Goal: Task Accomplishment & Management: Manage account settings

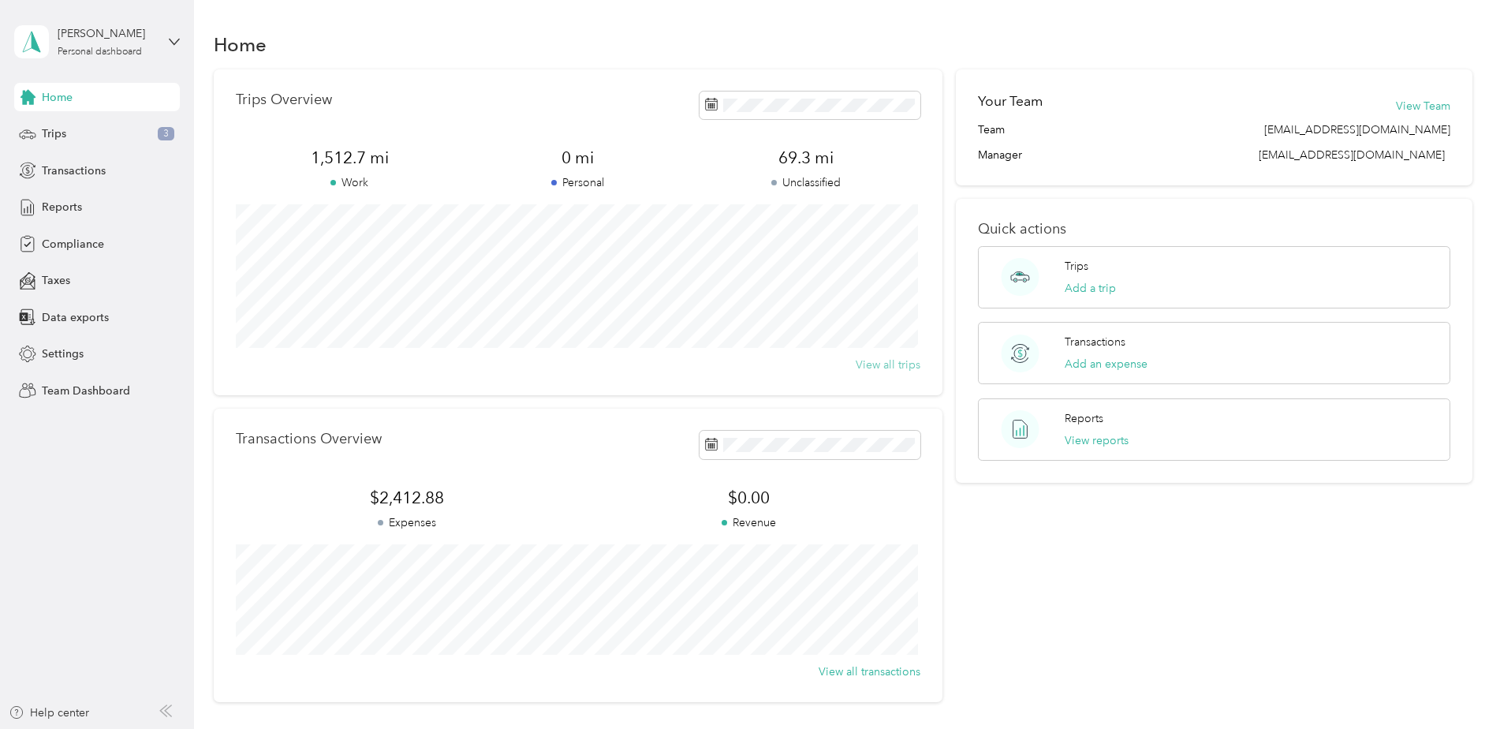
click at [878, 368] on button "View all trips" at bounding box center [888, 365] width 65 height 17
click at [69, 209] on span "Reports" at bounding box center [62, 207] width 40 height 17
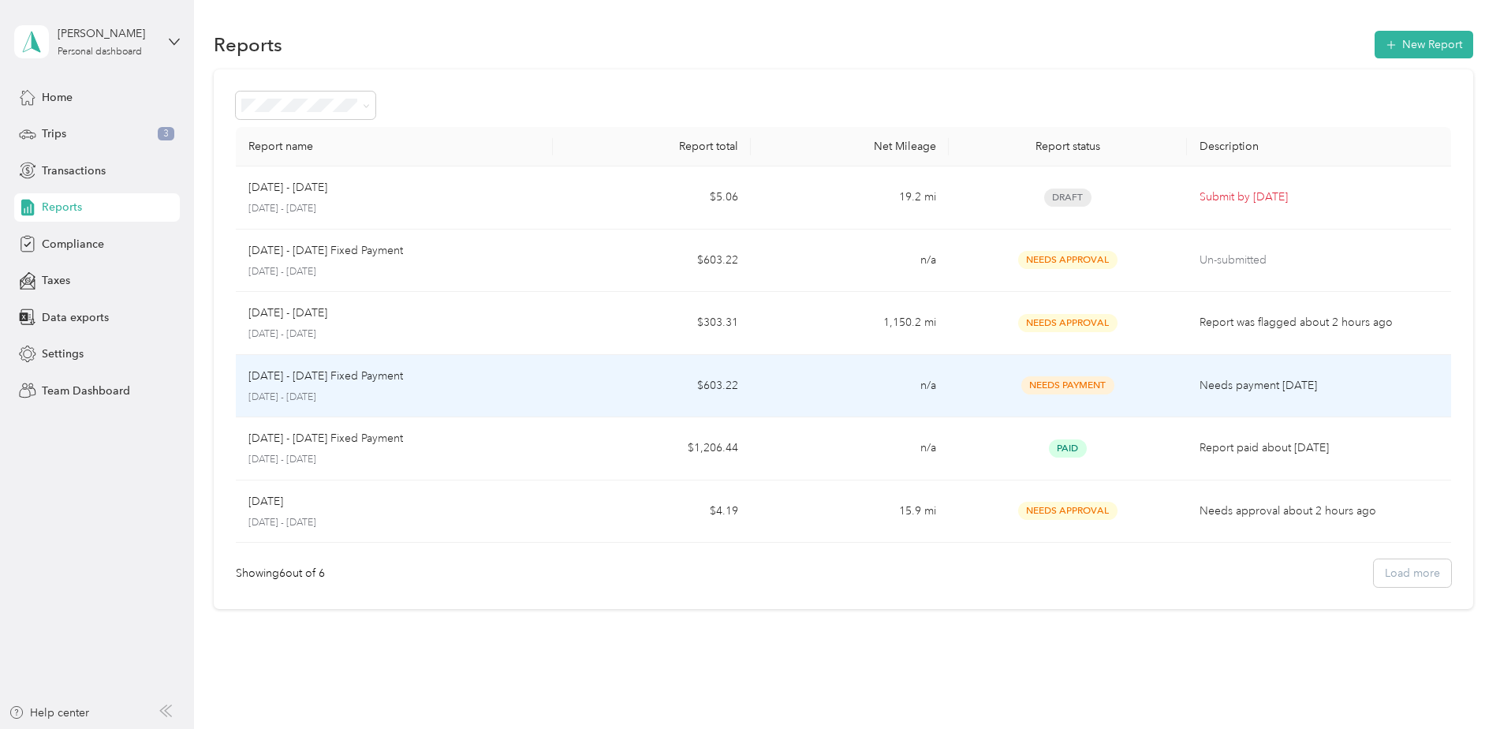
scroll to position [43, 0]
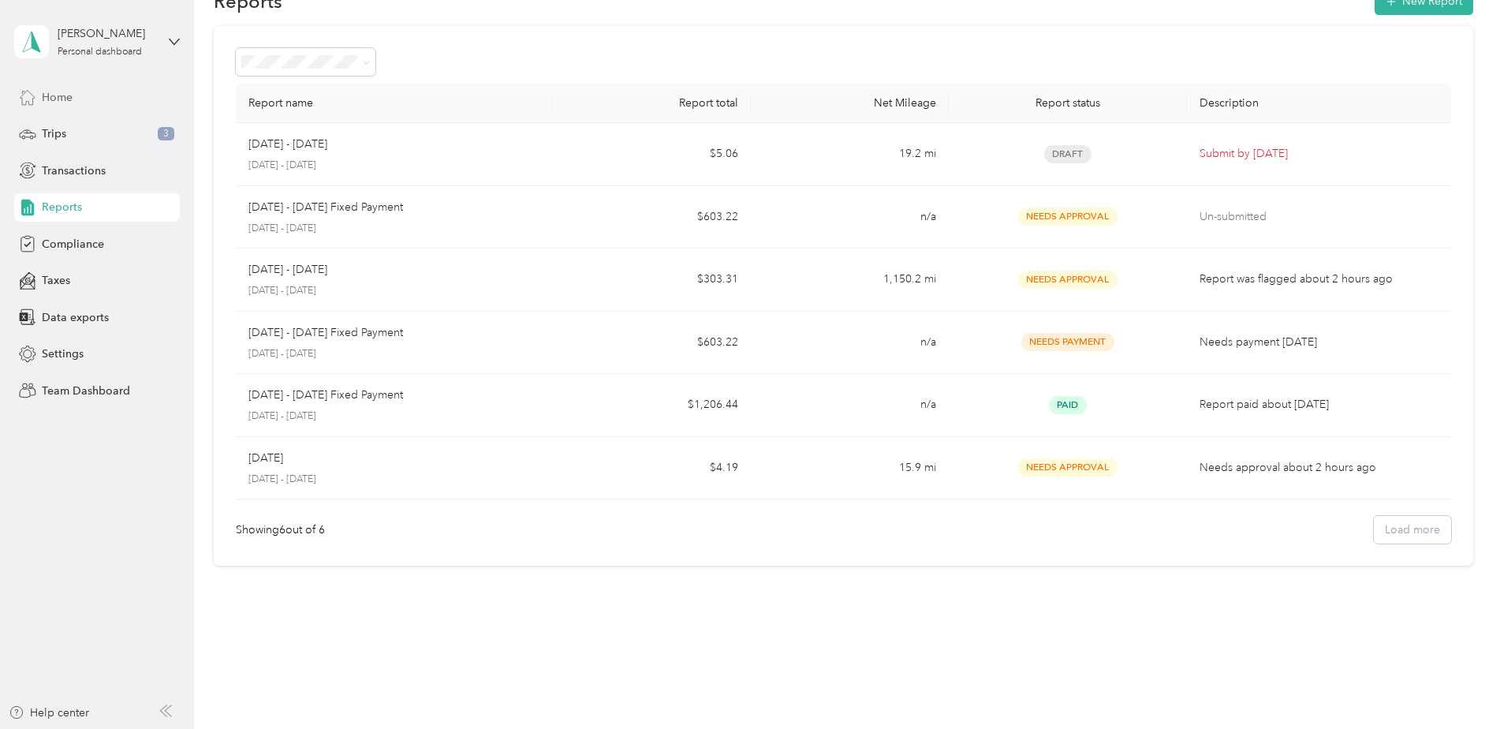
click at [71, 95] on span "Home" at bounding box center [57, 97] width 31 height 17
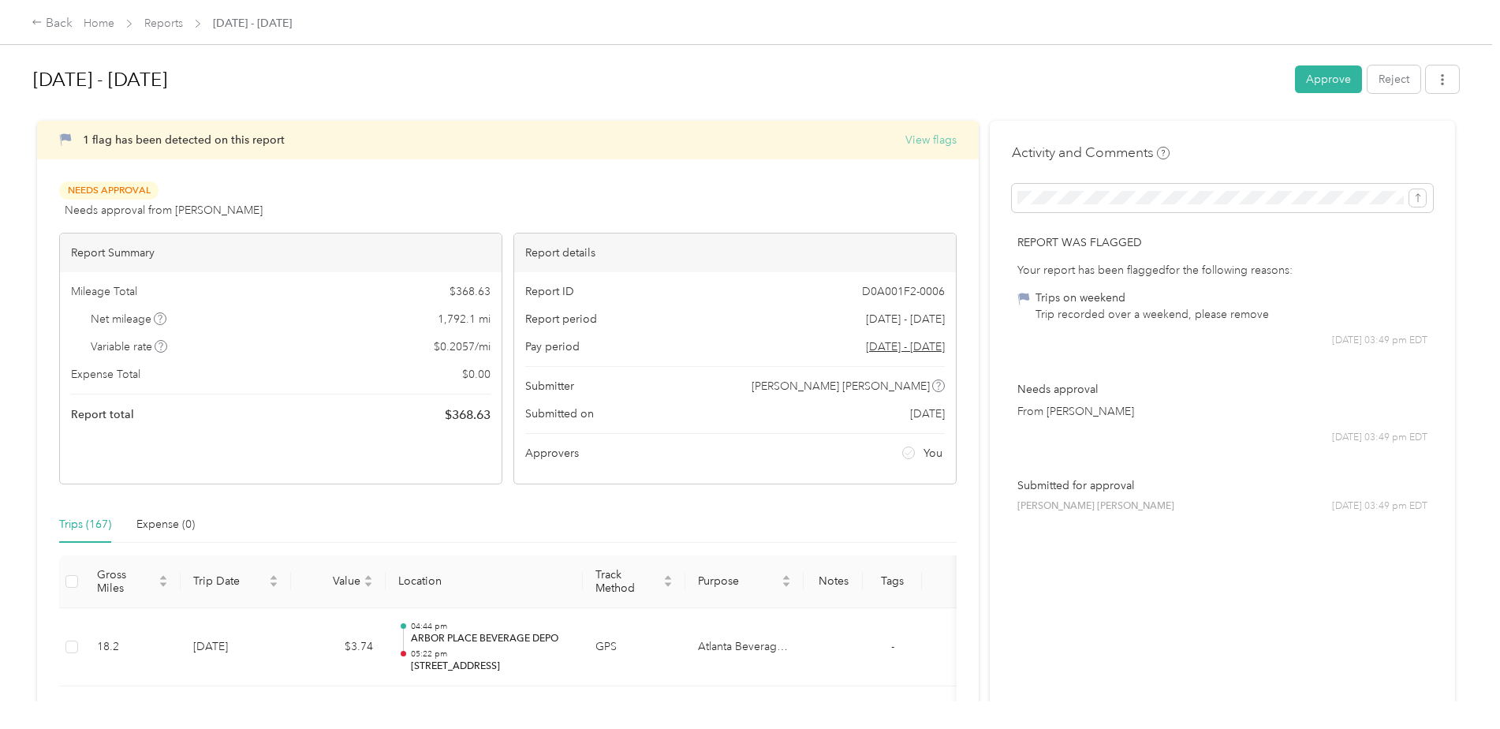
click at [922, 137] on button "View flags" at bounding box center [931, 140] width 51 height 17
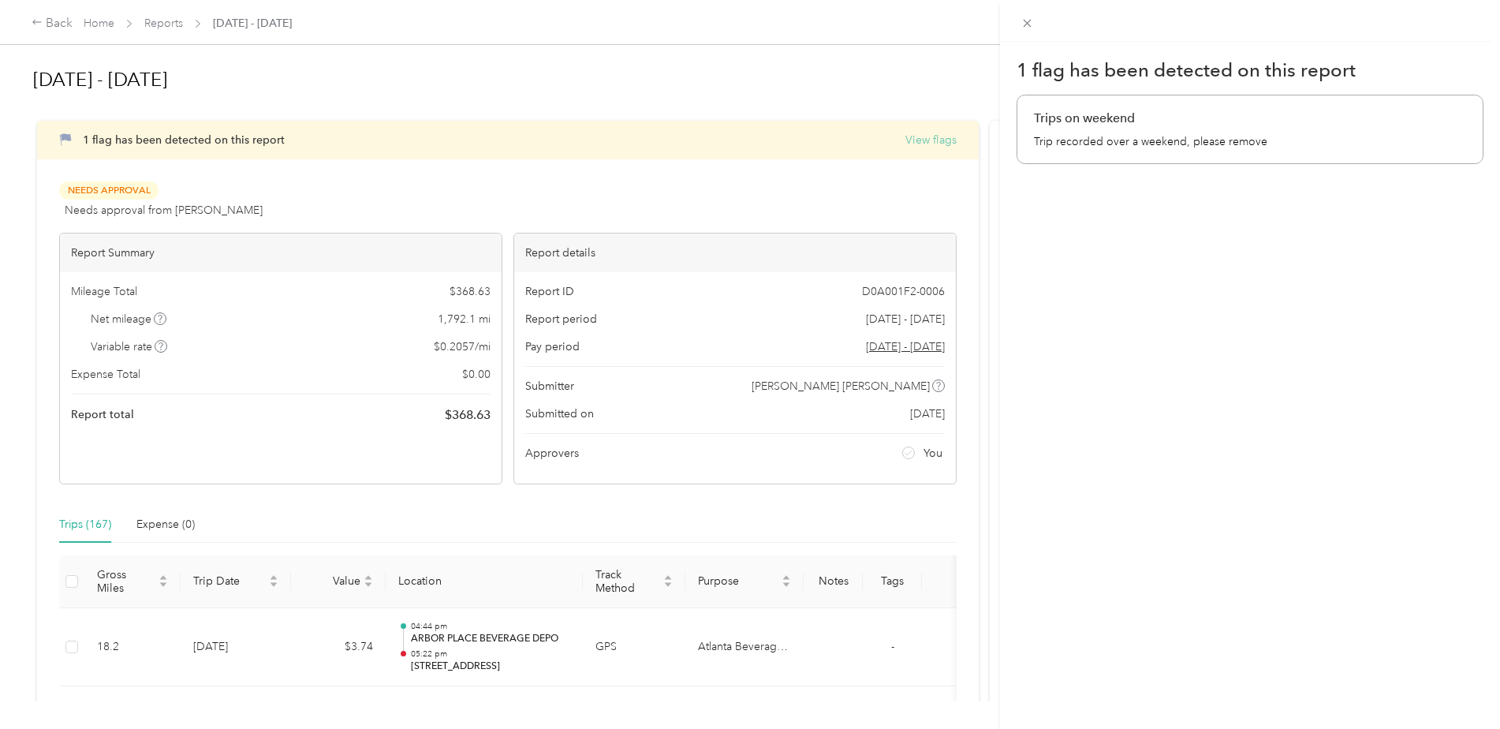
click at [922, 137] on div "1 flag has been detected on this report Trips on weekend Trip recorded over a w…" at bounding box center [750, 364] width 1500 height 729
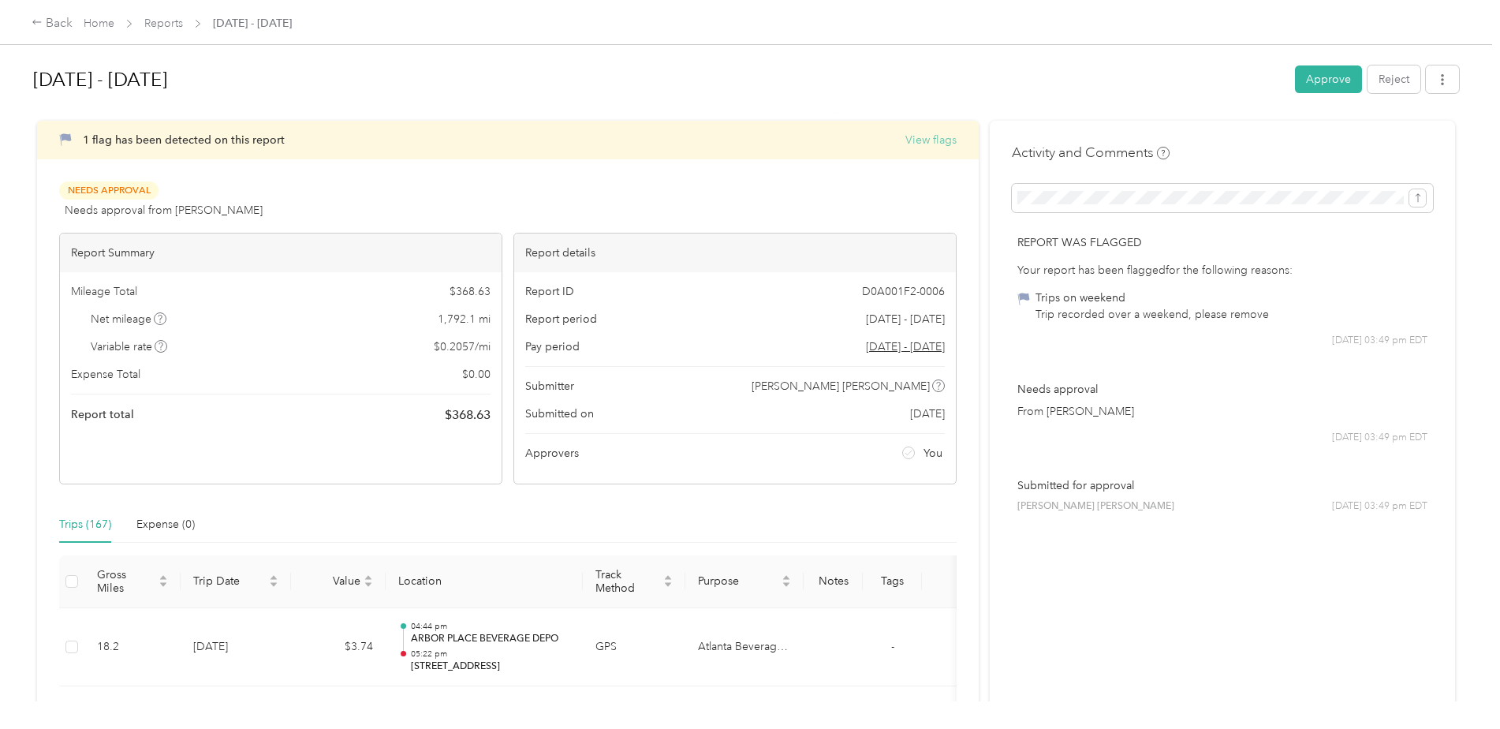
click at [941, 142] on button "View flags" at bounding box center [931, 140] width 51 height 17
click at [941, 728] on div at bounding box center [746, 729] width 1493 height 0
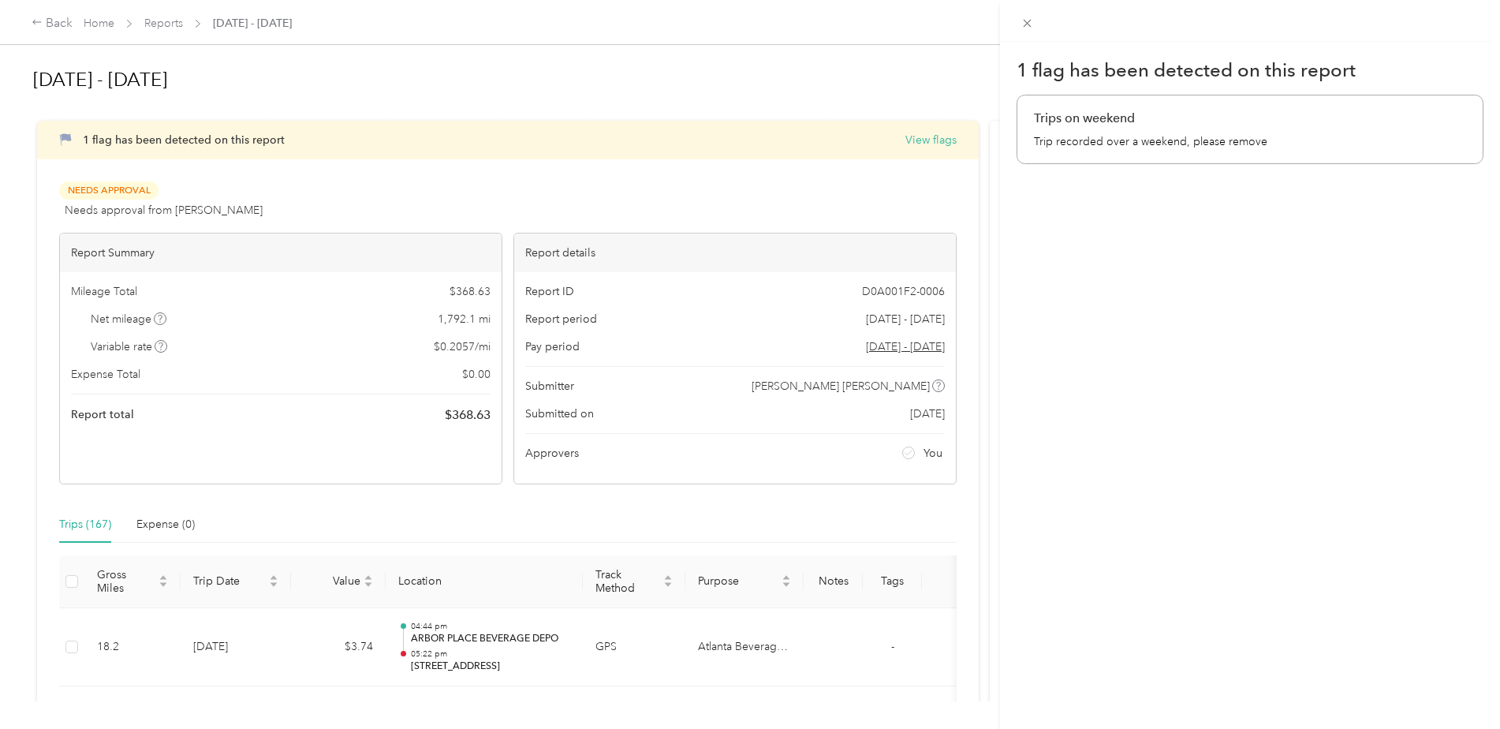
click at [1079, 500] on div "1 flag has been detected on this report Trips on weekend Trip recorded over a w…" at bounding box center [1250, 406] width 500 height 729
click at [56, 32] on div "1 flag has been detected on this report Trips on weekend Trip recorded over a w…" at bounding box center [750, 364] width 1500 height 729
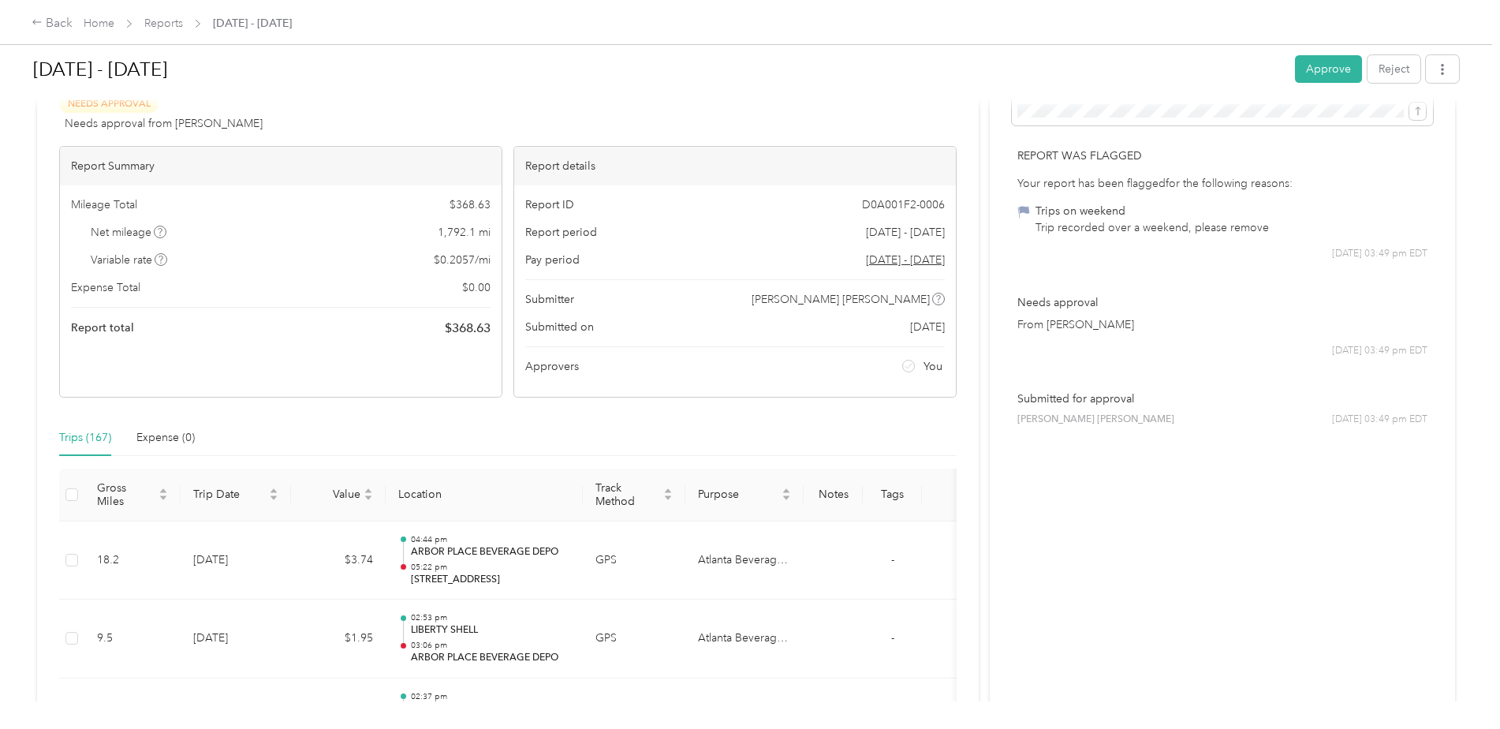
scroll to position [49, 0]
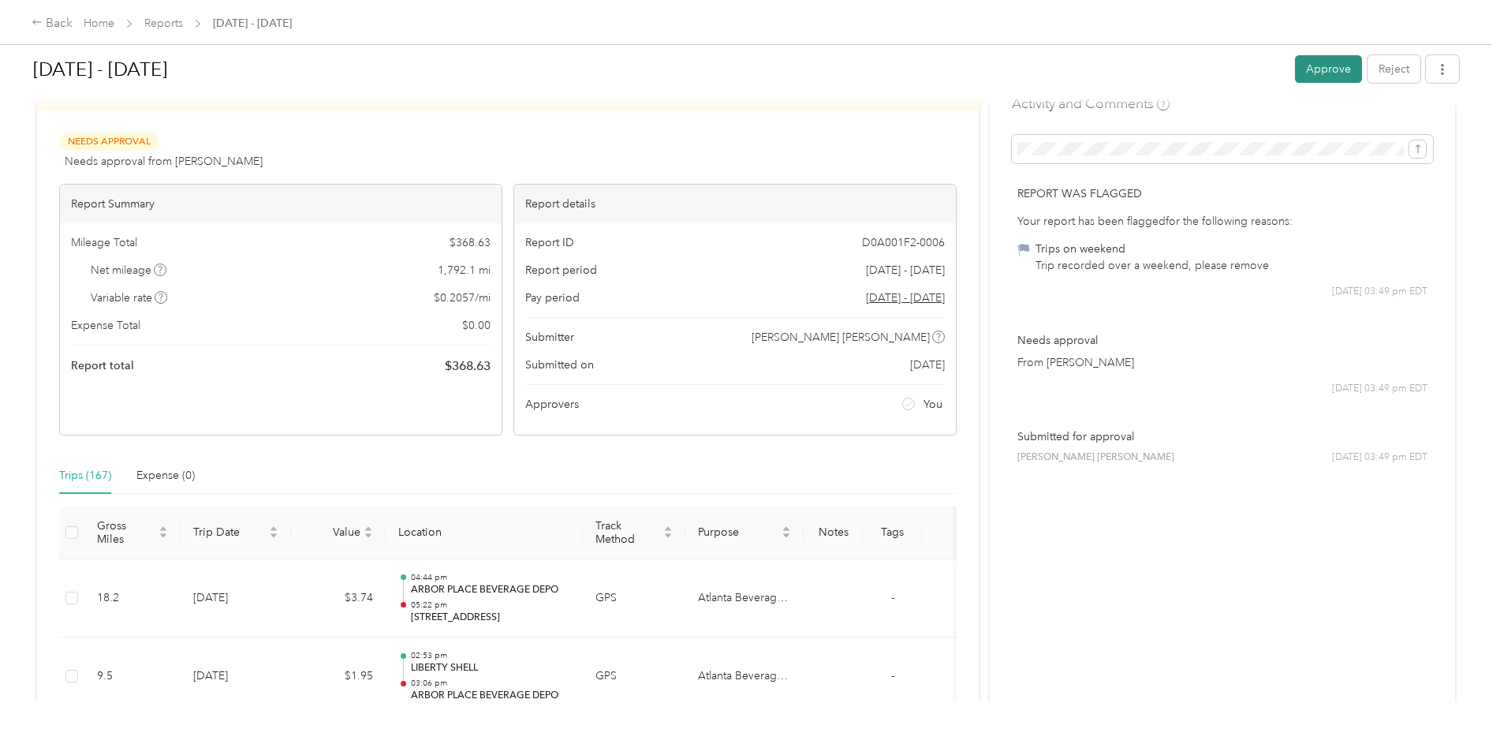
click at [1312, 72] on button "Approve" at bounding box center [1328, 69] width 67 height 28
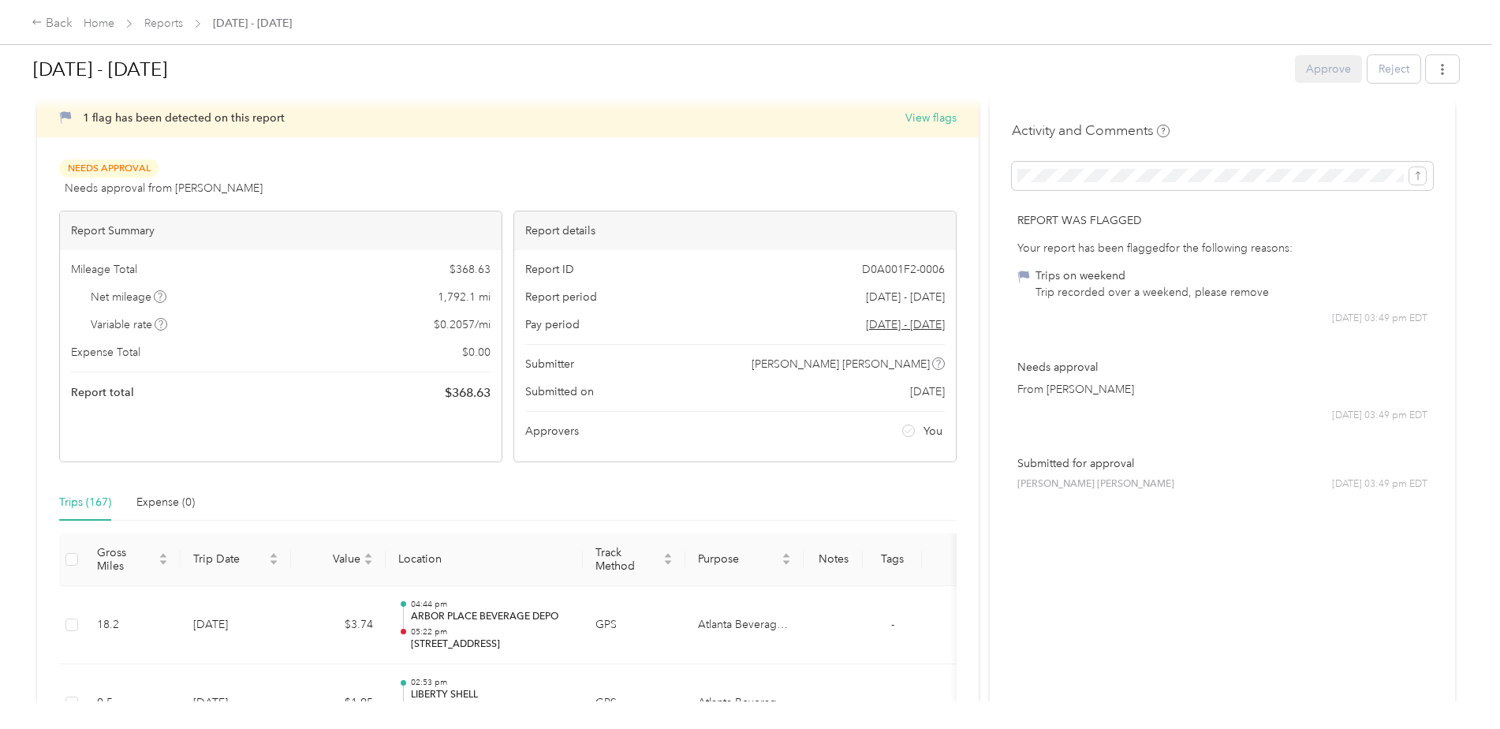
scroll to position [0, 0]
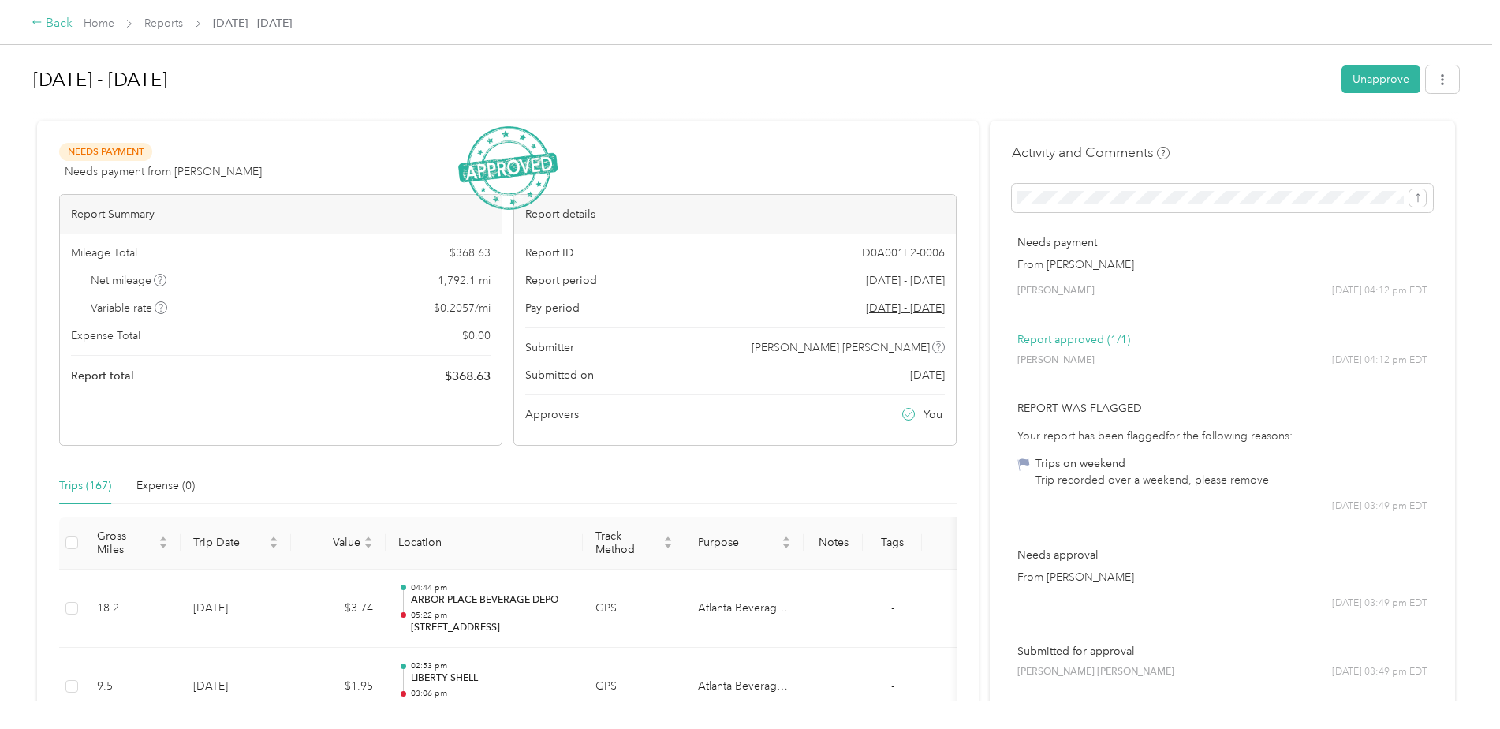
click at [49, 27] on div "Back" at bounding box center [52, 23] width 41 height 19
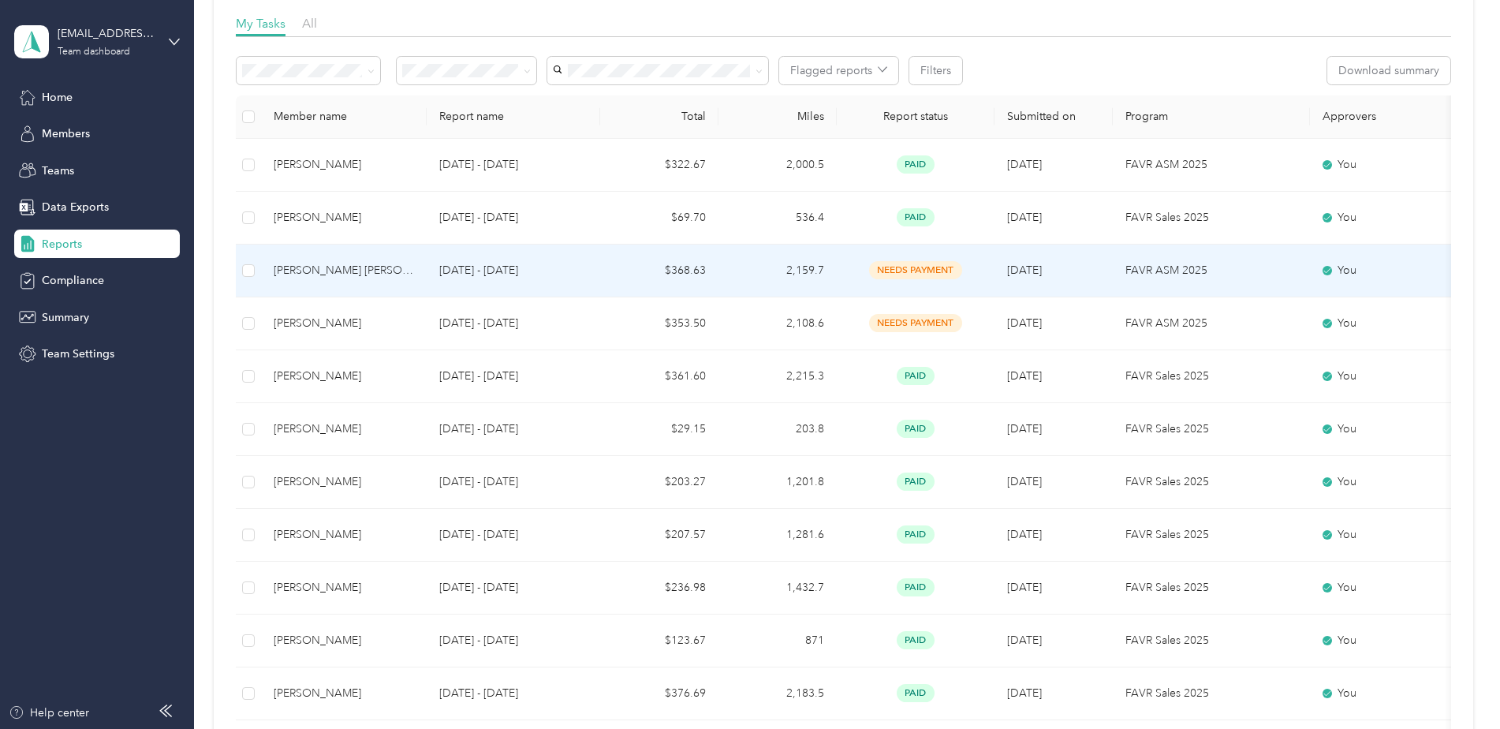
scroll to position [189, 0]
